Goal: Information Seeking & Learning: Learn about a topic

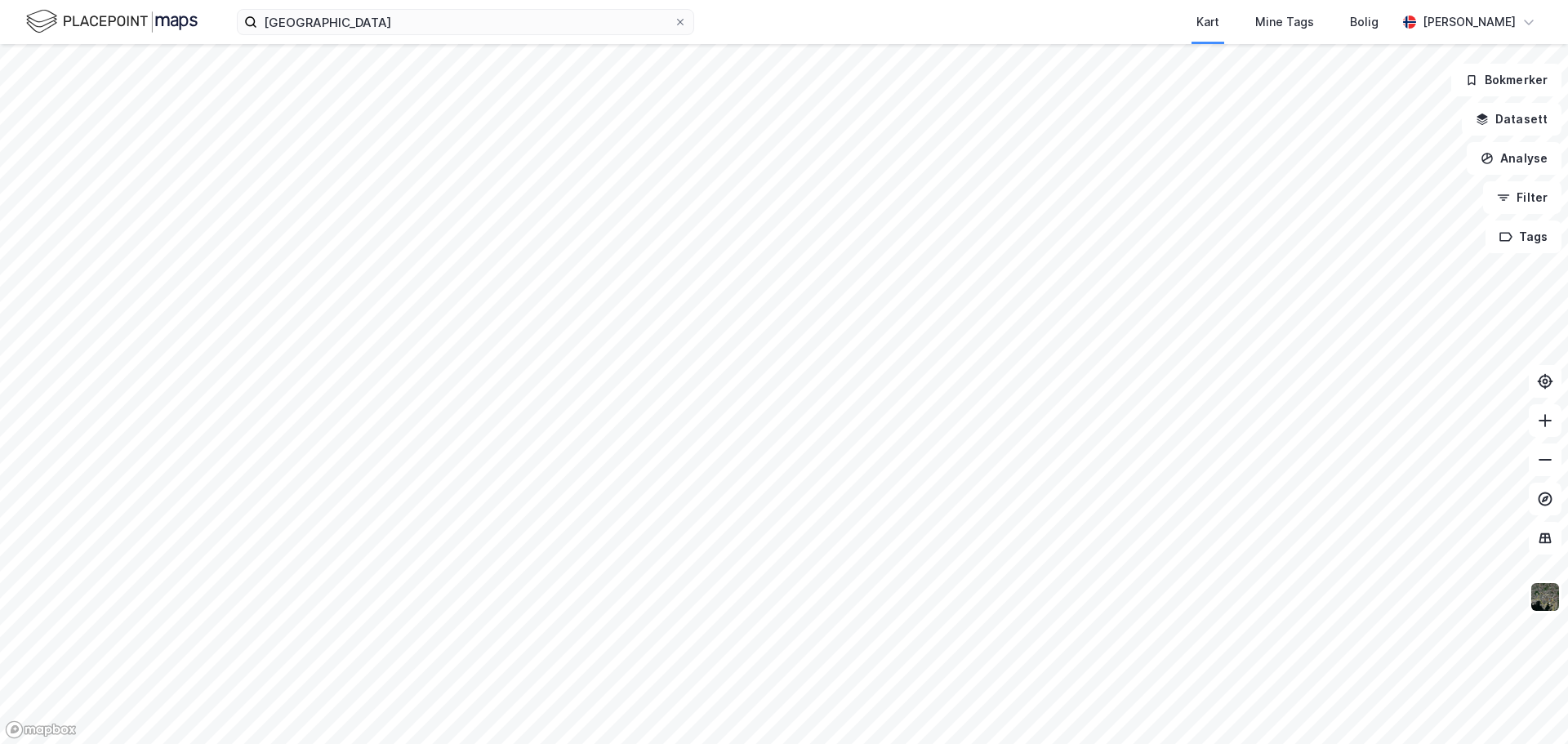
click at [657, 39] on div "oslo Kart Mine Tags Bolig [PERSON_NAME] Bokmerker Datasett Analyse Filter Tags" at bounding box center [784, 372] width 1568 height 744
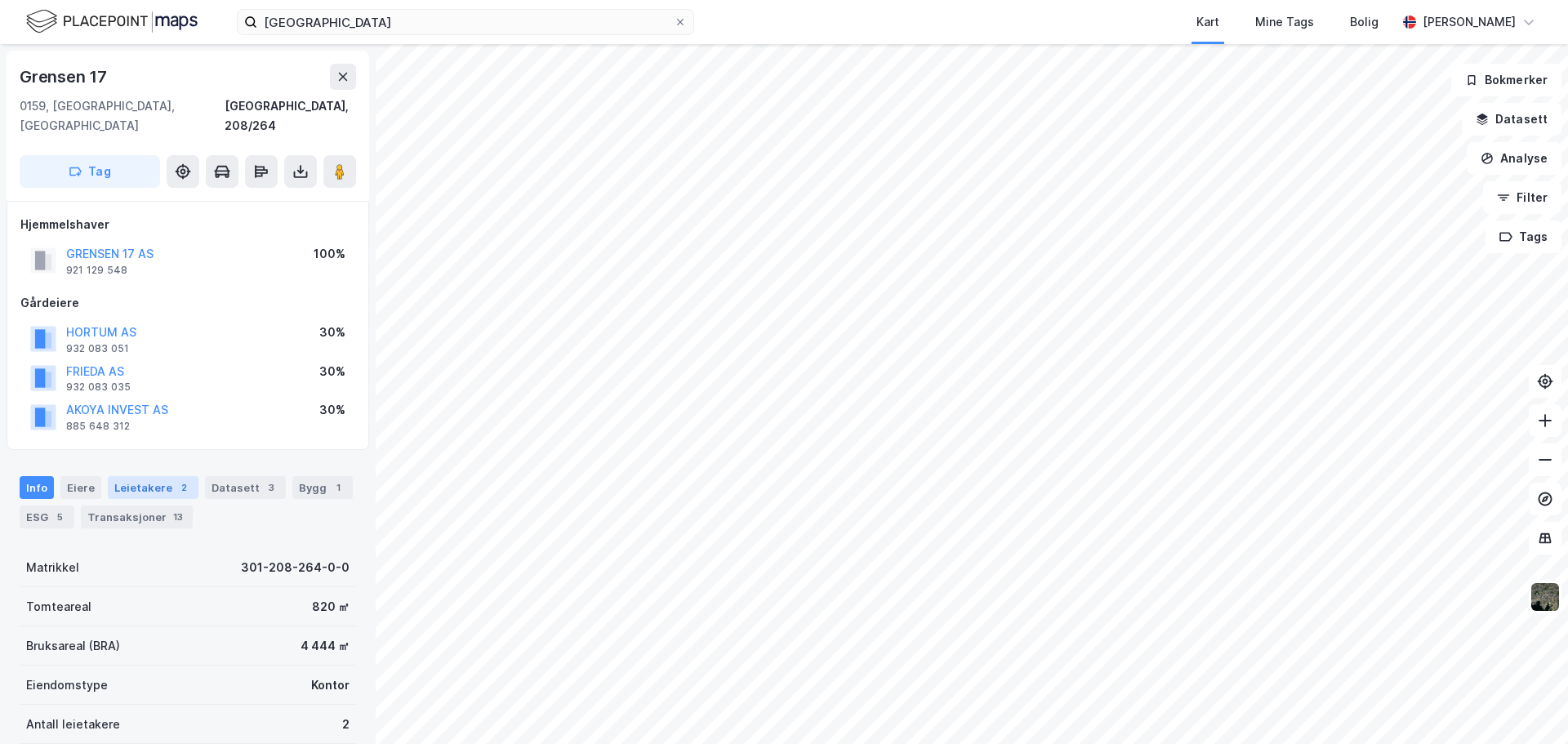
click at [149, 476] on div "Leietakere 2" at bounding box center [153, 487] width 91 height 23
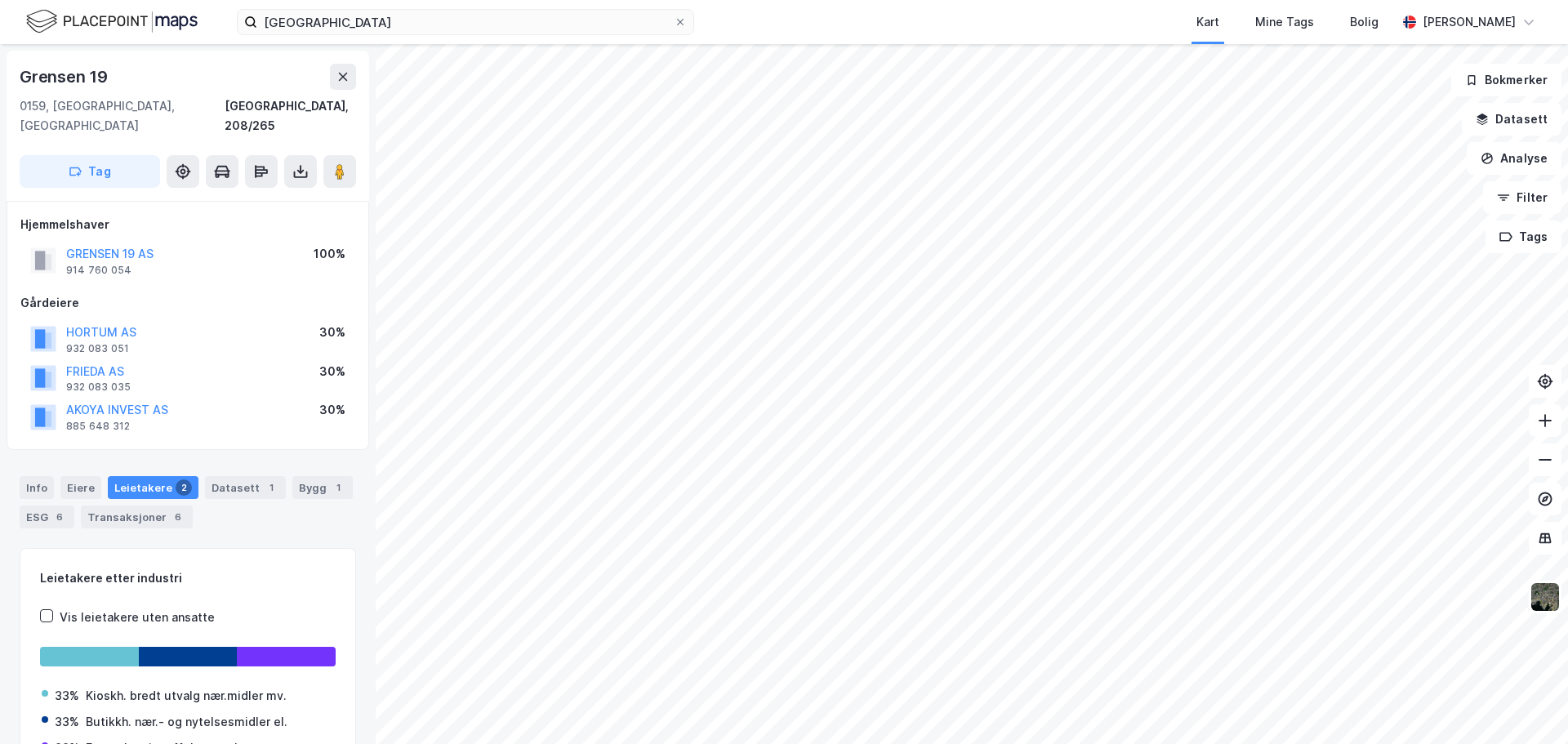
scroll to position [6, 0]
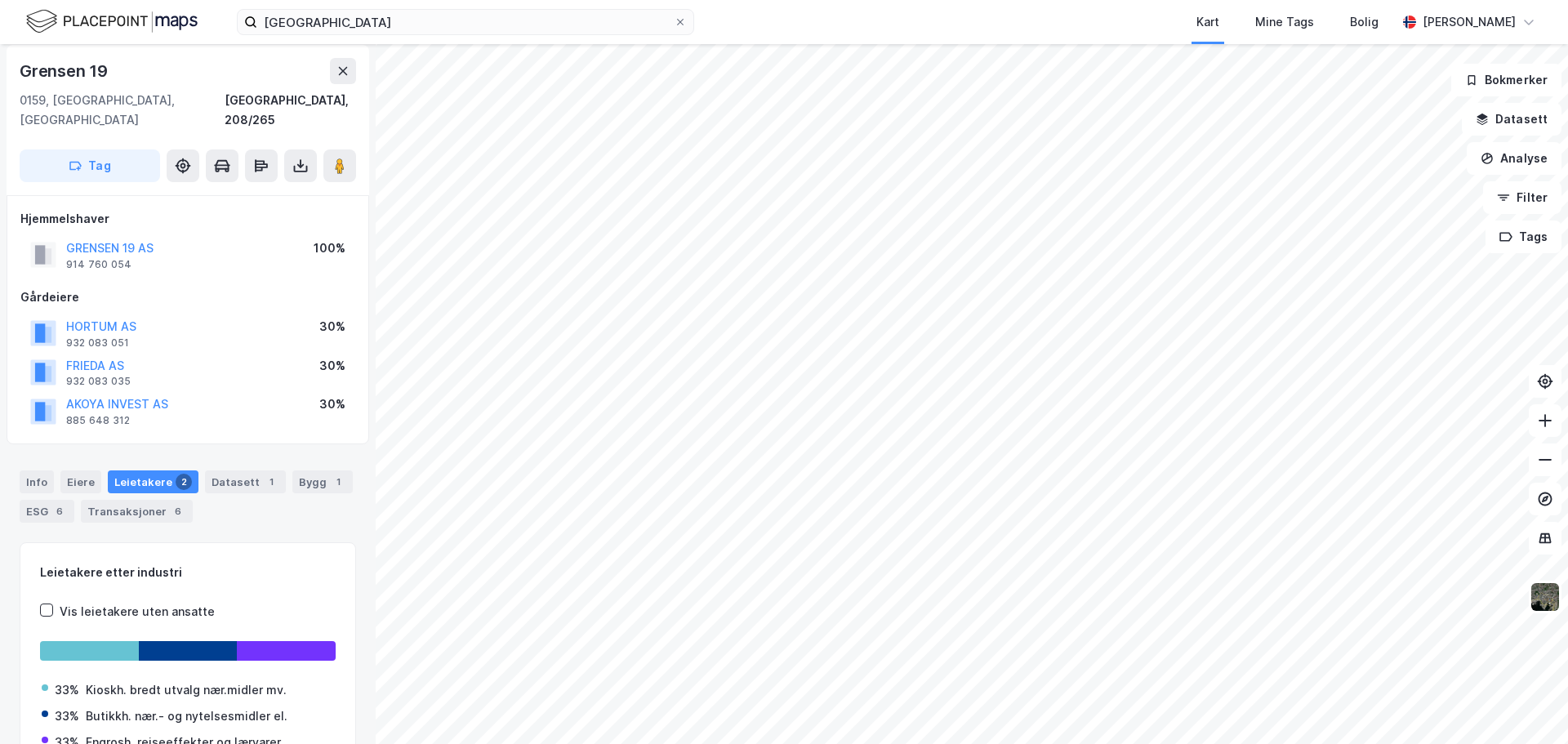
scroll to position [6, 0]
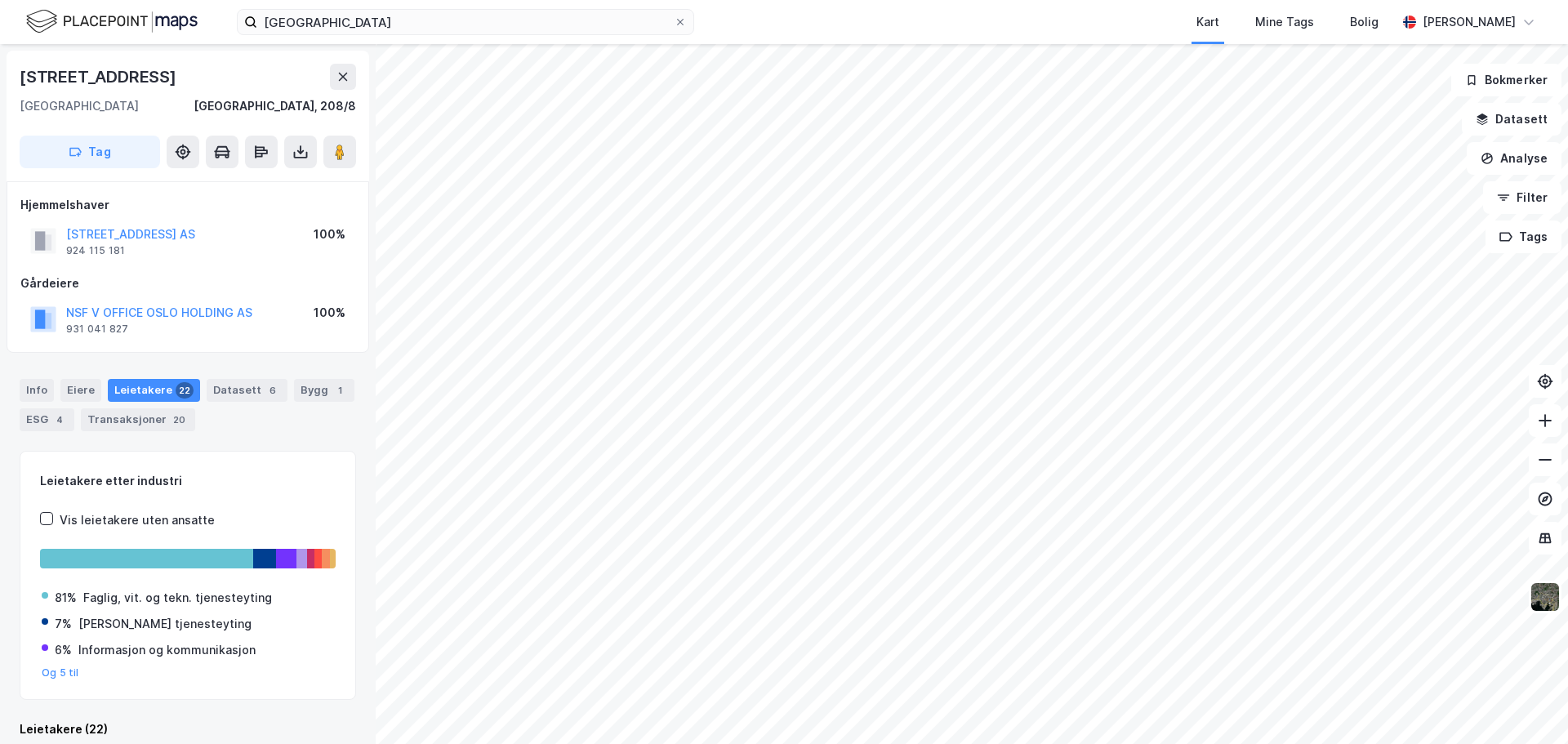
scroll to position [6, 0]
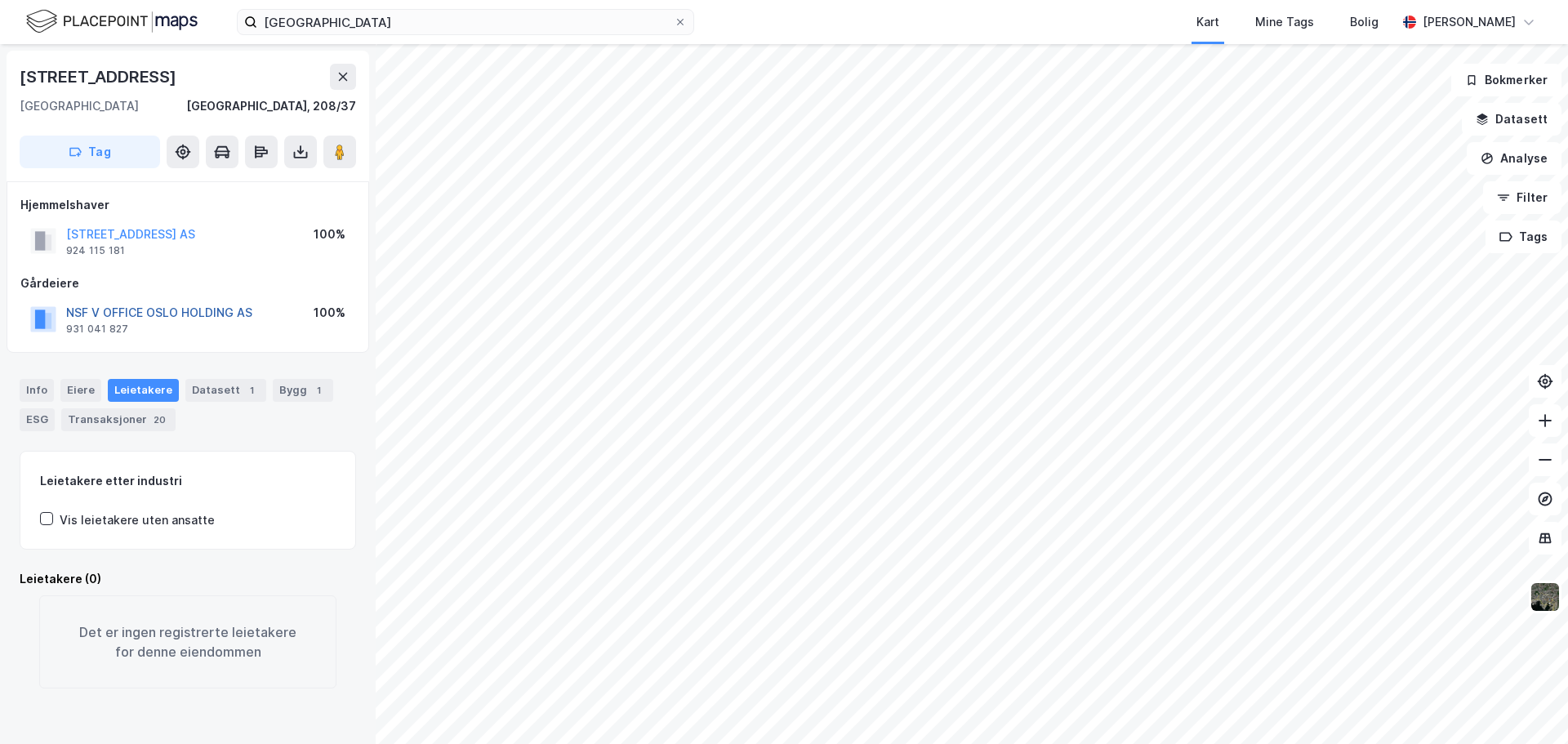
drag, startPoint x: 182, startPoint y: 307, endPoint x: 168, endPoint y: 313, distance: 15.2
click at [0, 0] on button "NSF V OFFICE OSLO HOLDING AS" at bounding box center [0, 0] width 0 height 0
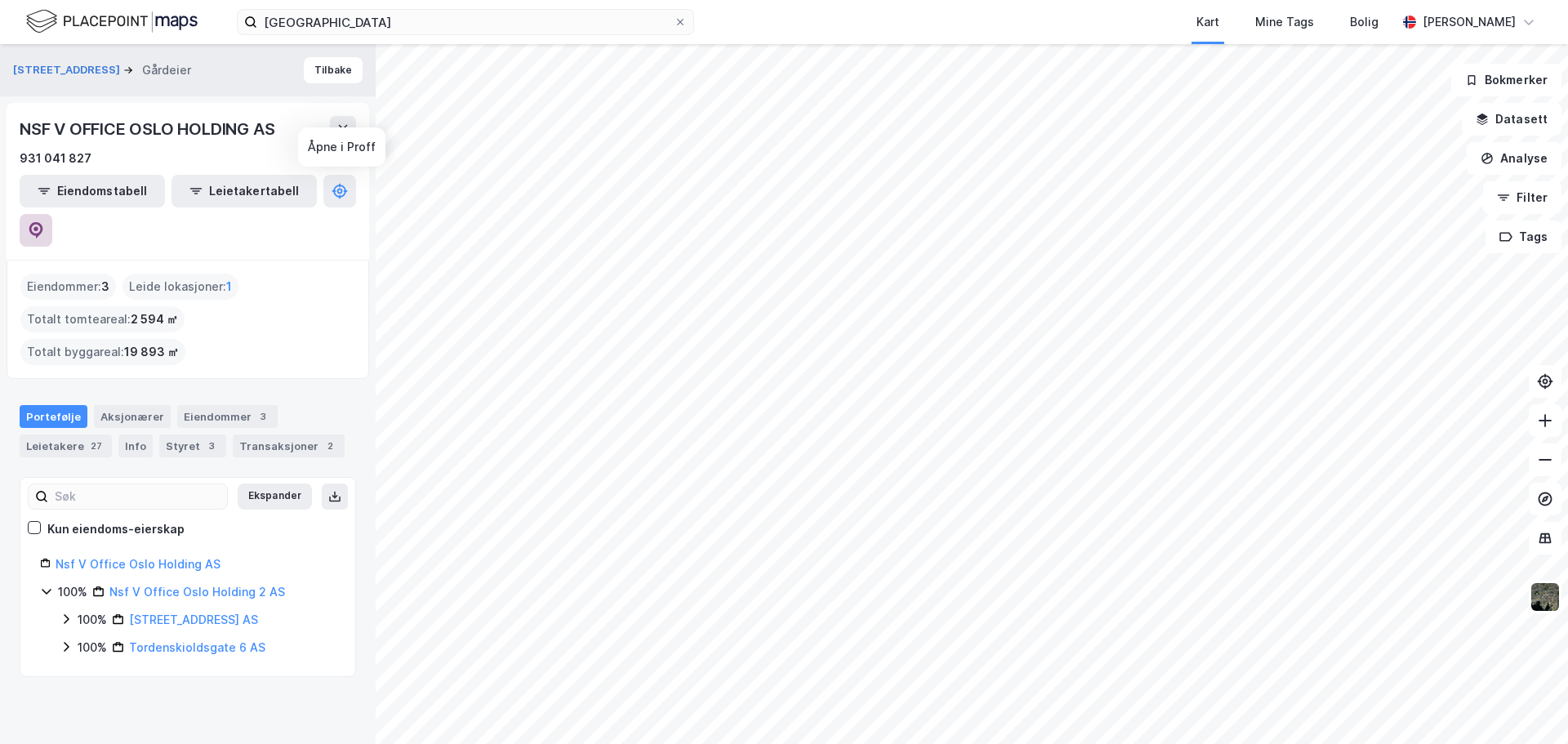
click at [52, 214] on button at bounding box center [36, 230] width 33 height 33
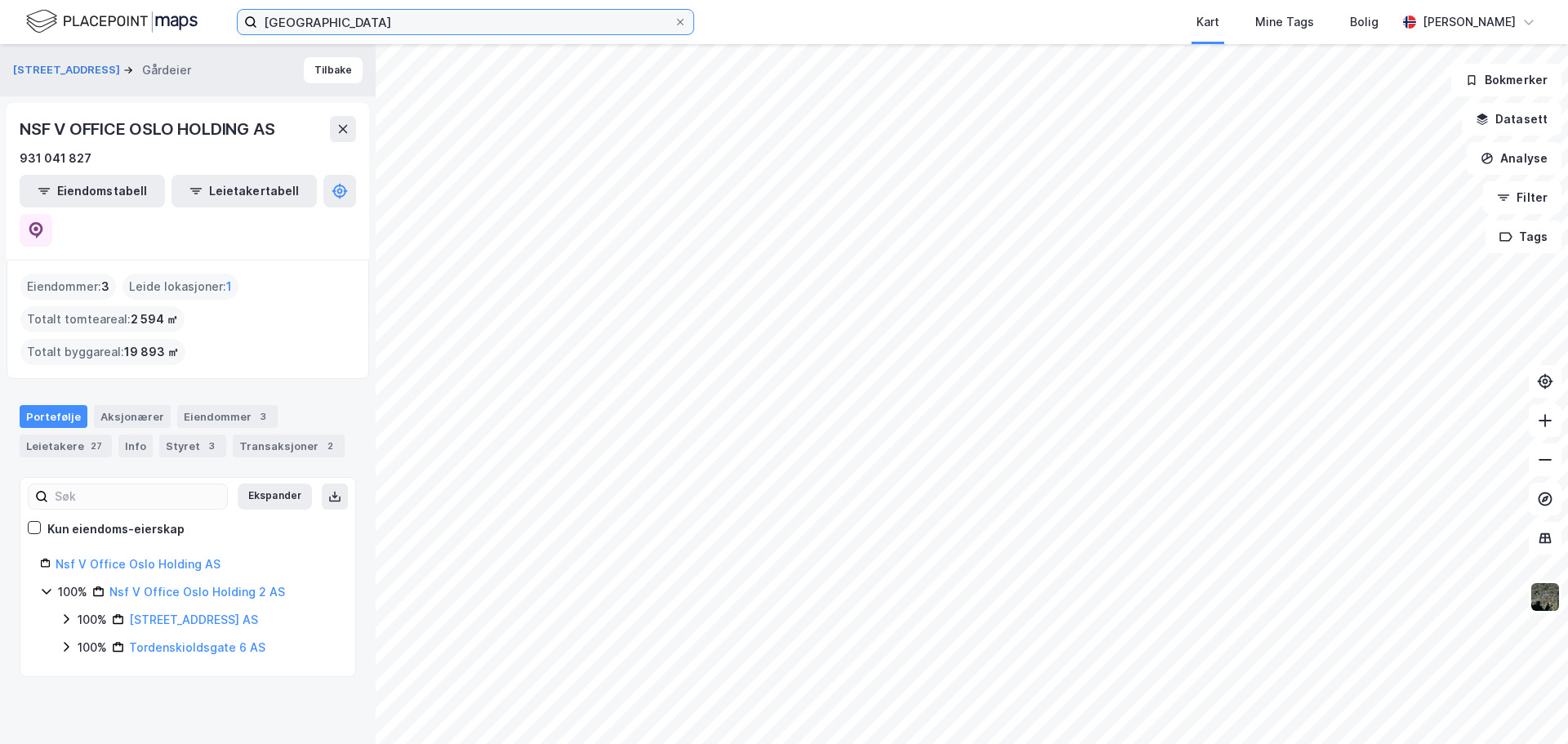
click at [346, 21] on input "[GEOGRAPHIC_DATA]" at bounding box center [465, 22] width 416 height 25
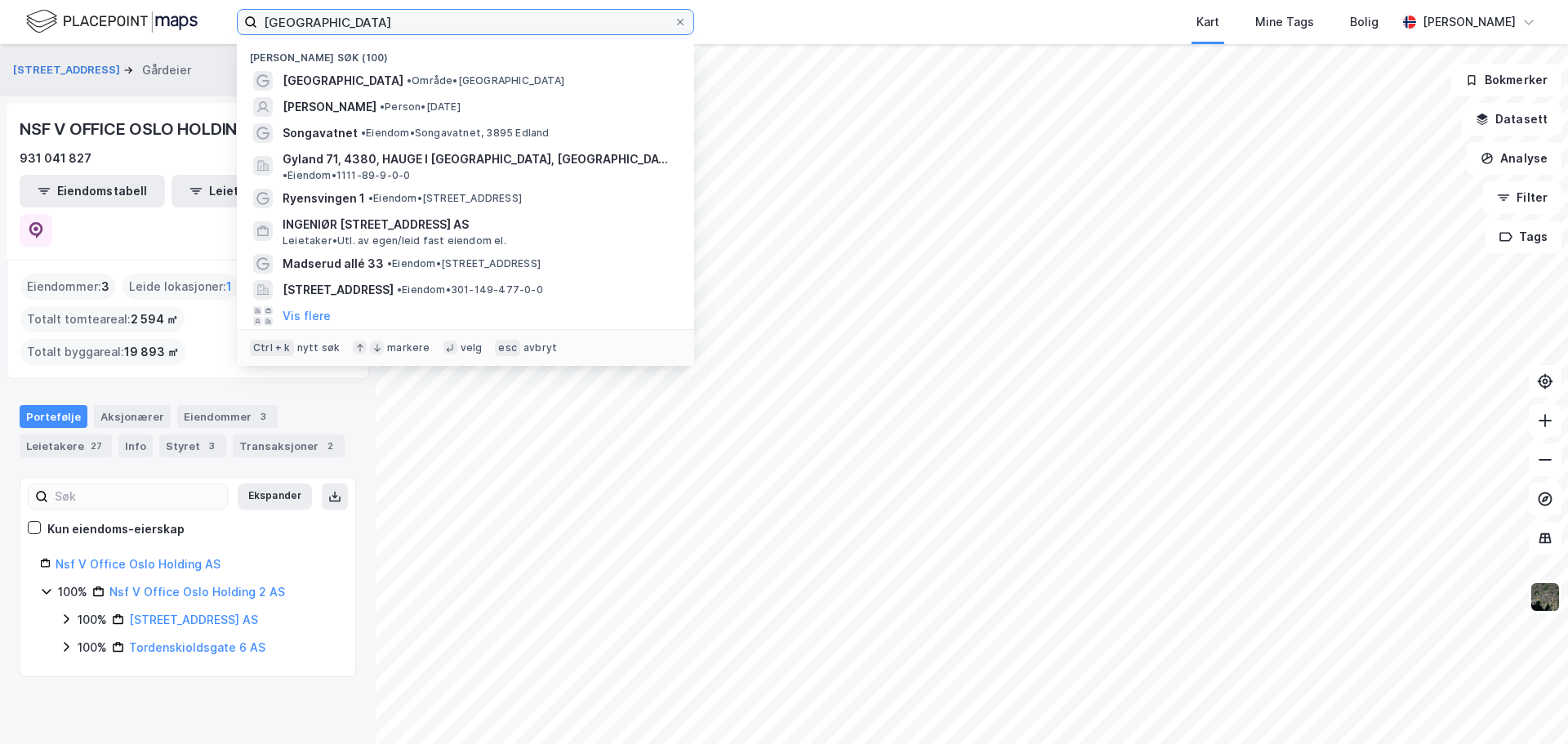
click at [346, 21] on input "[GEOGRAPHIC_DATA]" at bounding box center [465, 22] width 416 height 25
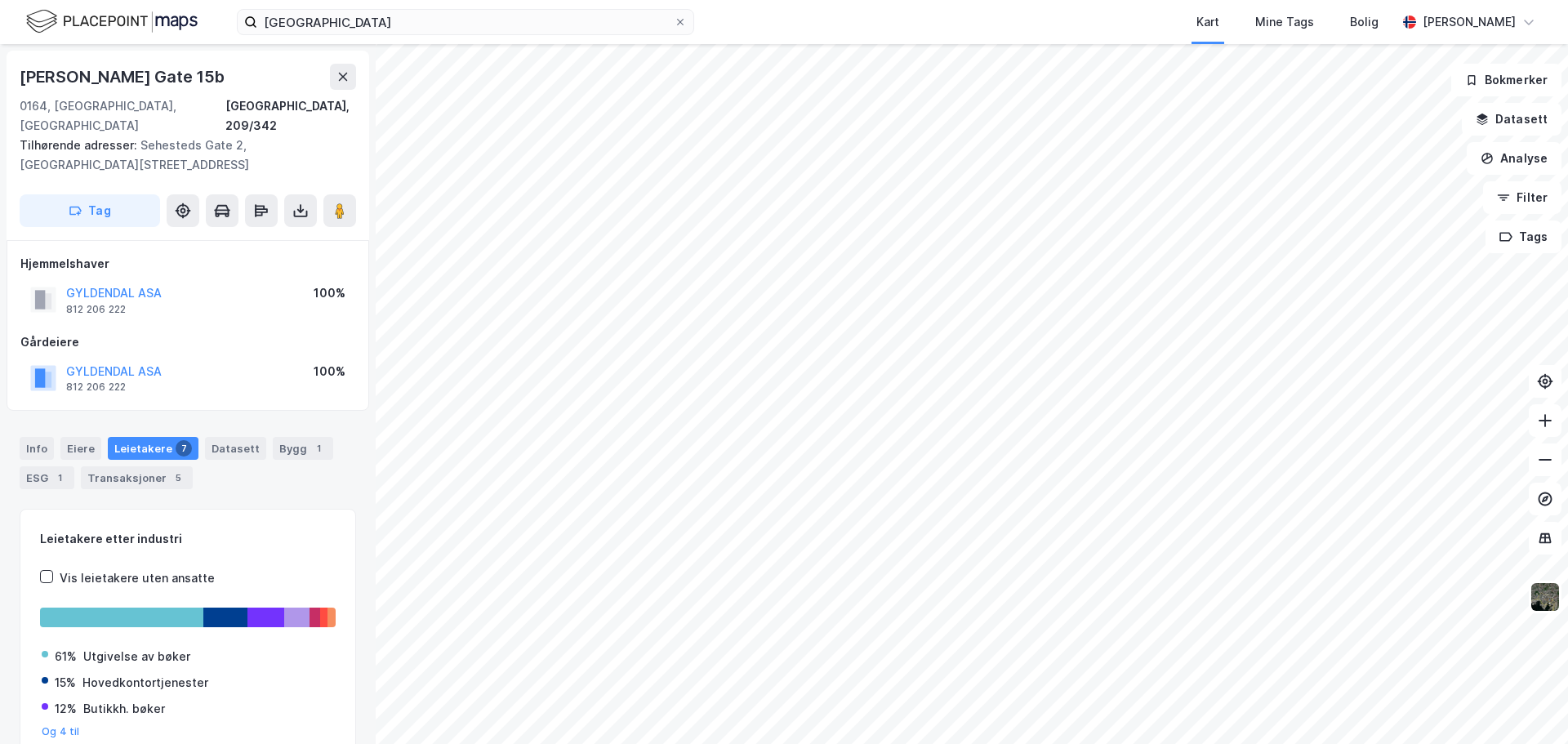
scroll to position [6, 0]
